Goal: Task Accomplishment & Management: Complete application form

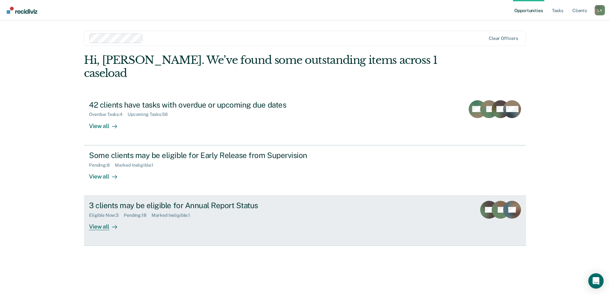
click at [102, 218] on div "View all" at bounding box center [107, 224] width 36 height 12
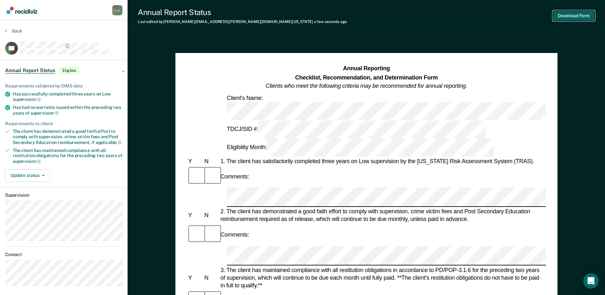
click at [558, 13] on button "Download Form" at bounding box center [574, 16] width 42 height 11
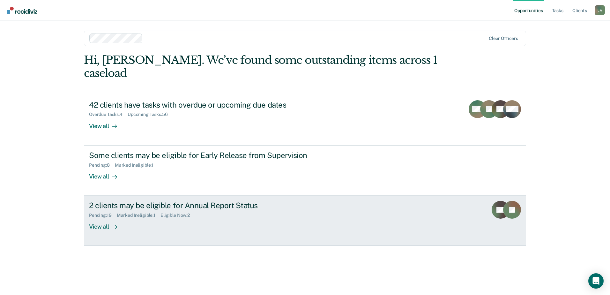
click at [101, 218] on div "View all" at bounding box center [107, 224] width 36 height 12
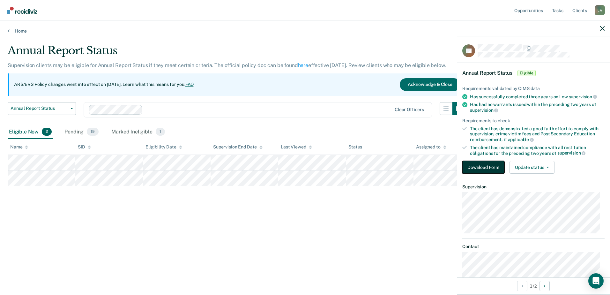
click at [496, 166] on button "Download Form" at bounding box center [483, 167] width 42 height 13
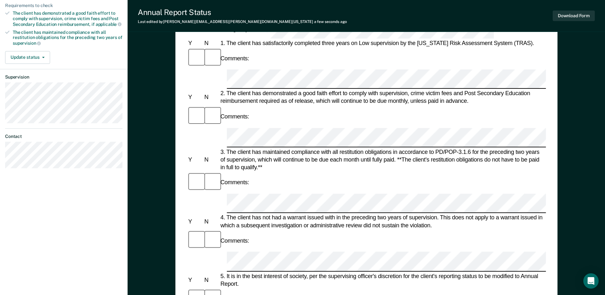
scroll to position [128, 0]
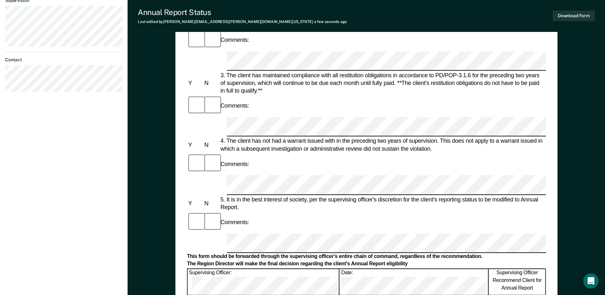
scroll to position [255, 0]
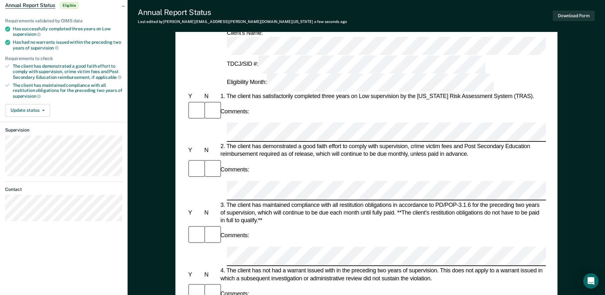
scroll to position [0, 0]
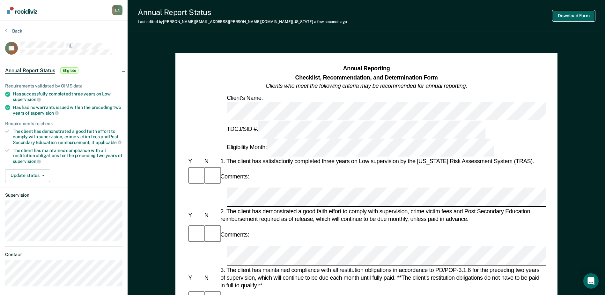
click at [578, 15] on button "Download Form" at bounding box center [574, 16] width 42 height 11
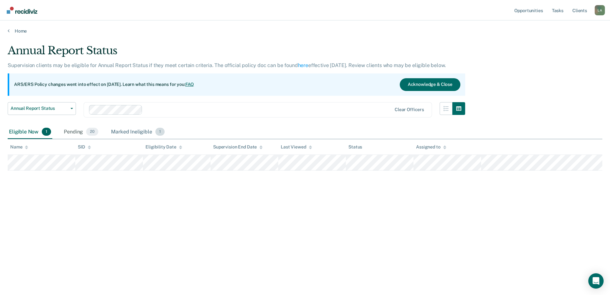
click at [126, 129] on div "Marked Ineligible 1" at bounding box center [138, 132] width 56 height 14
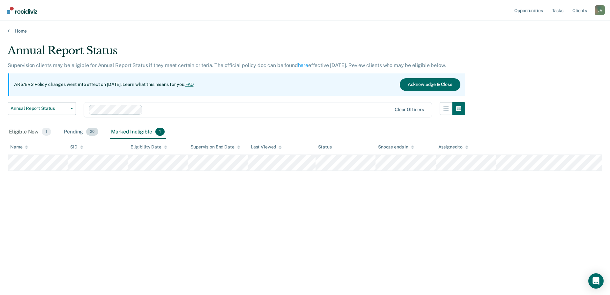
click at [78, 134] on div "Pending 20" at bounding box center [81, 132] width 37 height 14
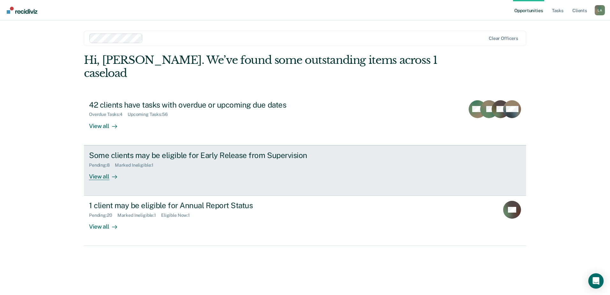
click at [106, 167] on div "View all" at bounding box center [107, 173] width 36 height 12
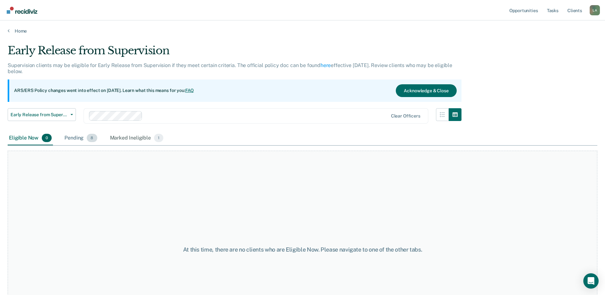
click at [71, 137] on div "Pending 8" at bounding box center [80, 138] width 35 height 14
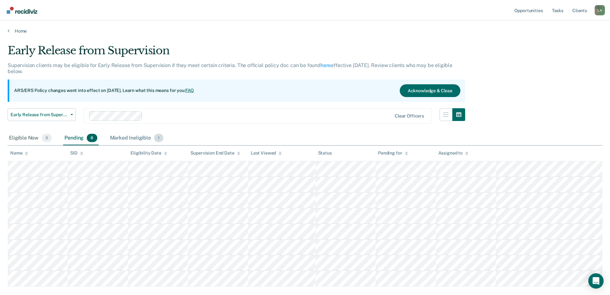
click at [132, 140] on div "Marked Ineligible 1" at bounding box center [137, 138] width 56 height 14
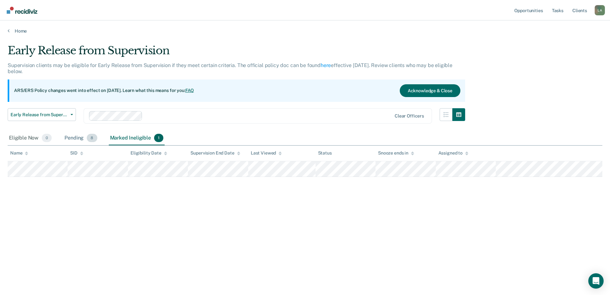
click at [79, 137] on div "Pending 8" at bounding box center [80, 138] width 35 height 14
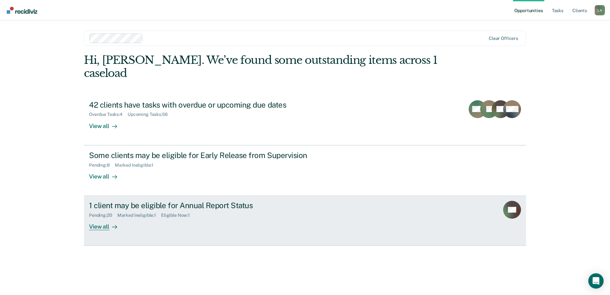
click at [107, 218] on div "View all" at bounding box center [107, 224] width 36 height 12
